Goal: Task Accomplishment & Management: Use online tool/utility

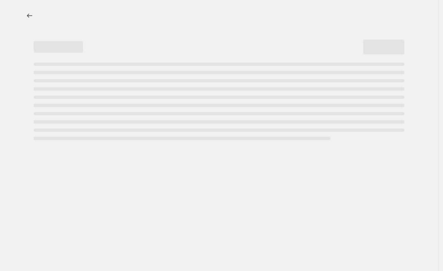
select select "no_change"
select select "pp"
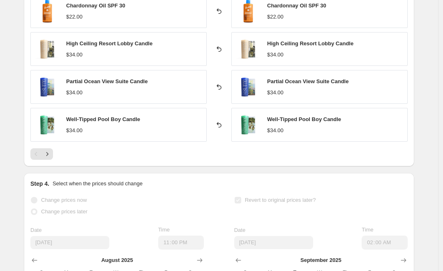
scroll to position [578, 0]
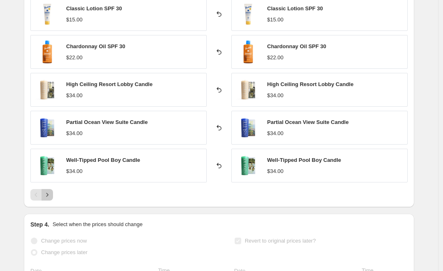
click at [49, 196] on icon "Next" at bounding box center [47, 194] width 8 height 8
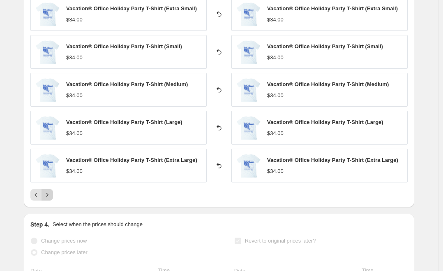
click at [51, 199] on icon "Next" at bounding box center [47, 194] width 8 height 8
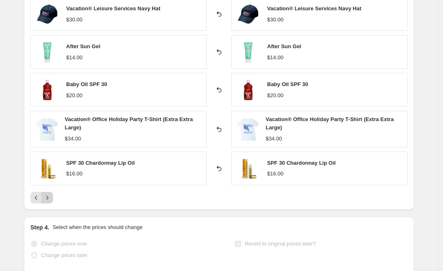
click at [51, 201] on icon "Next" at bounding box center [47, 197] width 8 height 8
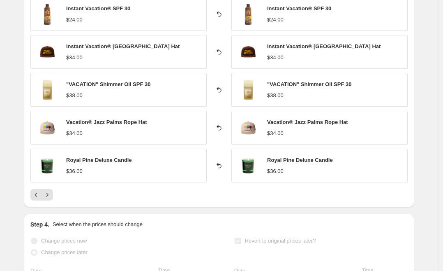
scroll to position [777, 0]
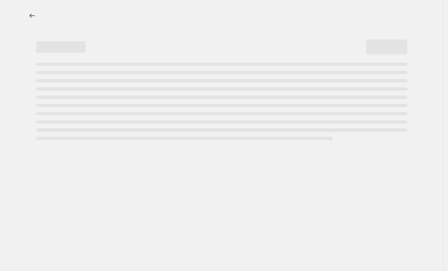
select select "no_change"
select select "pp"
